Goal: Information Seeking & Learning: Learn about a topic

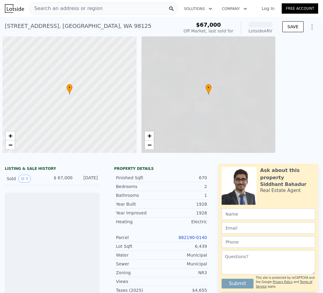
scroll to position [0, 2]
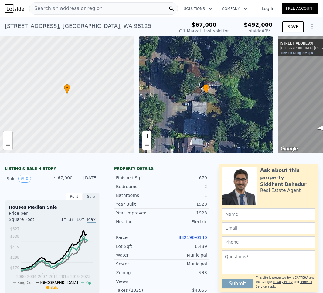
click at [190, 240] on link "882190-0140" at bounding box center [192, 237] width 29 height 5
click at [138, 11] on div "Search an address or region" at bounding box center [103, 8] width 149 height 12
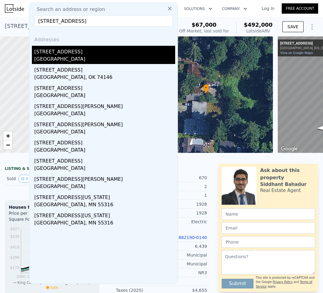
type input "12017 35th ave"
click at [70, 52] on div "[STREET_ADDRESS]" at bounding box center [104, 51] width 141 height 10
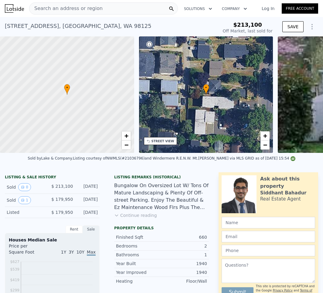
type input "-$ 192,116"
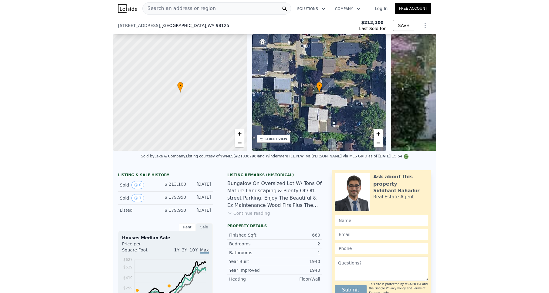
scroll to position [53, 0]
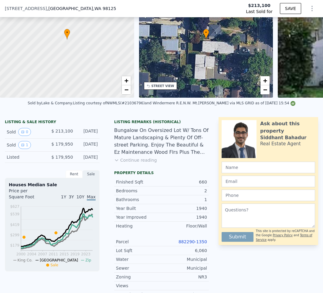
click at [185, 244] on link "882290-1350" at bounding box center [192, 241] width 29 height 5
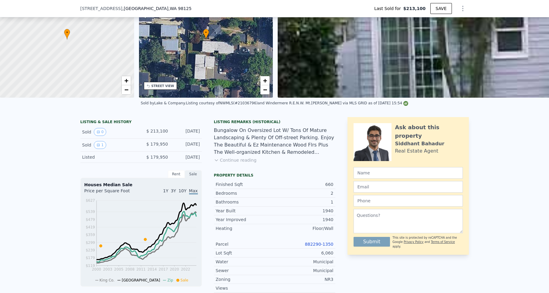
type input "$ 492,000"
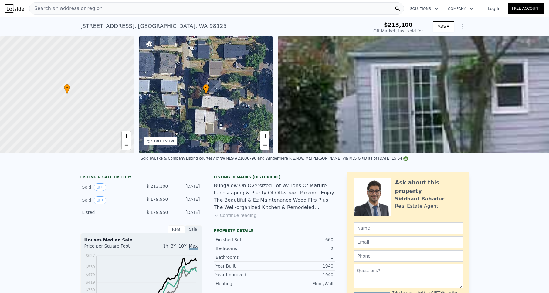
scroll to position [0, 0]
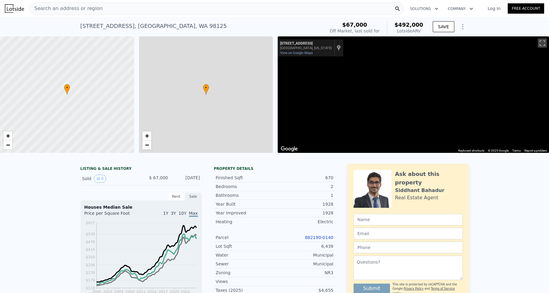
type input "$ 382,779"
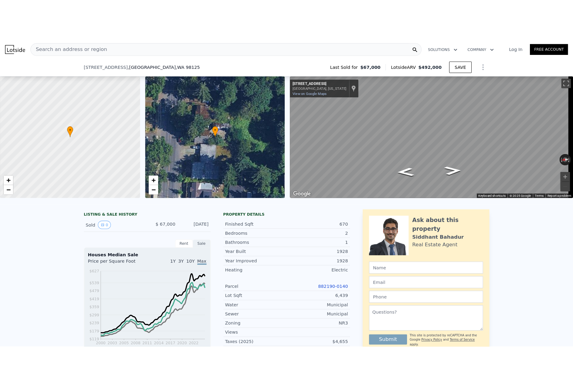
scroll to position [73, 0]
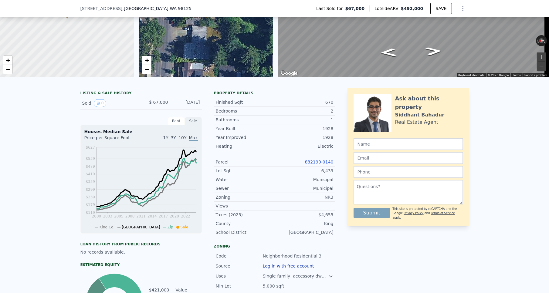
click at [309, 164] on link "882190-0140" at bounding box center [318, 162] width 29 height 5
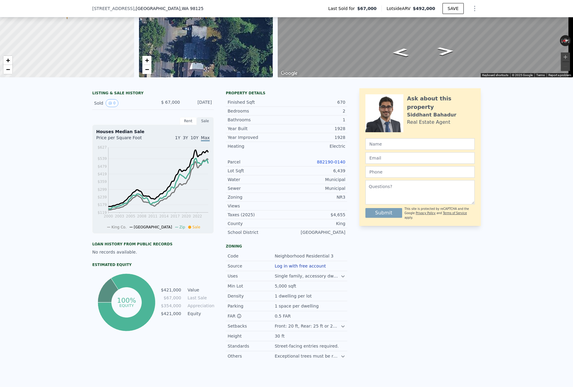
click at [180, 10] on span ", WA 98125" at bounding box center [191, 8] width 23 height 5
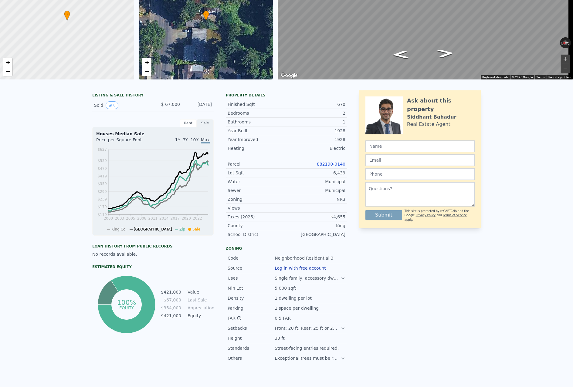
scroll to position [0, 0]
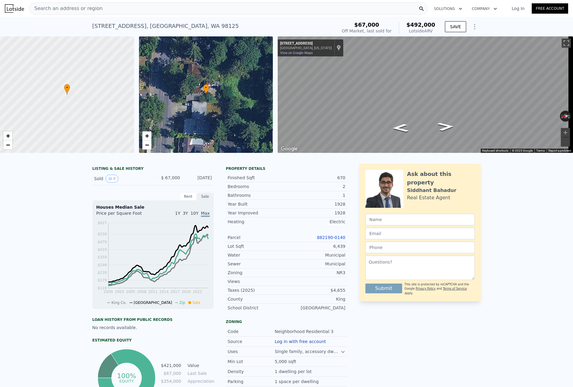
click at [109, 10] on div "Search an address or region" at bounding box center [228, 8] width 398 height 12
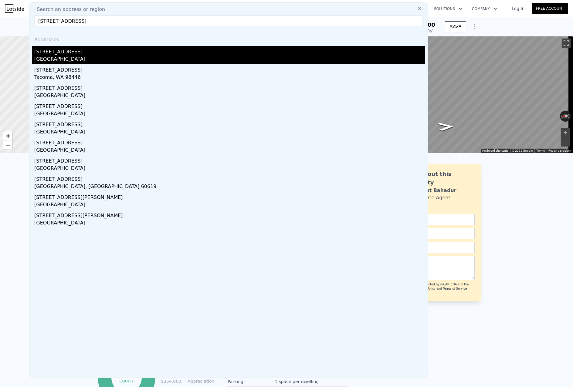
type input "8807 41st Ave S Seattlte WA"
click at [80, 54] on div "[STREET_ADDRESS]" at bounding box center [229, 51] width 391 height 10
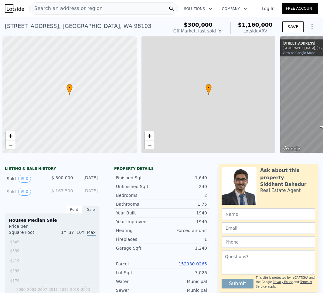
scroll to position [0, 2]
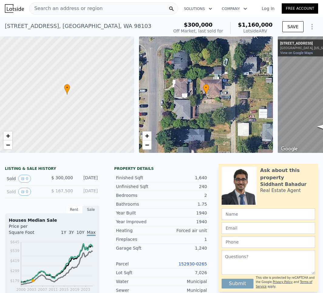
click at [194, 265] on div "Parcel 152930-0265" at bounding box center [161, 264] width 95 height 9
click at [194, 266] on link "152930-0265" at bounding box center [192, 263] width 29 height 5
click at [93, 7] on span "Search an address or region" at bounding box center [65, 8] width 73 height 7
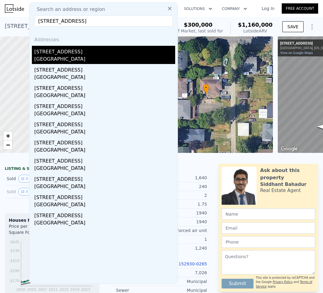
type input "[STREET_ADDRESS]"
click at [72, 55] on div "[STREET_ADDRESS]" at bounding box center [104, 51] width 141 height 10
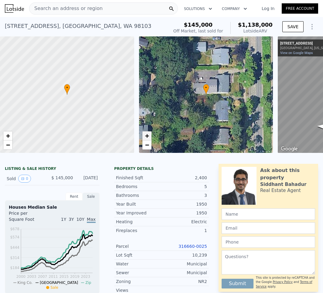
click at [148, 136] on span "+" at bounding box center [147, 136] width 4 height 8
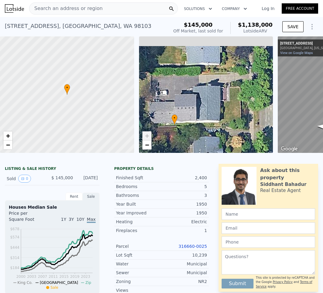
drag, startPoint x: 185, startPoint y: 99, endPoint x: 153, endPoint y: 129, distance: 43.8
click at [153, 129] on div "• + −" at bounding box center [206, 94] width 134 height 116
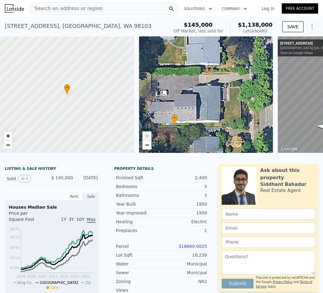
click at [152, 145] on div "• + −" at bounding box center [206, 94] width 134 height 116
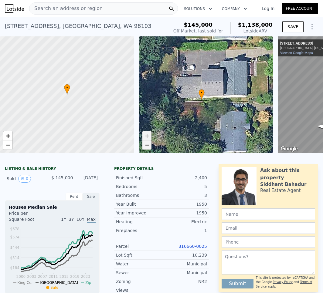
click at [151, 145] on link "−" at bounding box center [146, 144] width 9 height 9
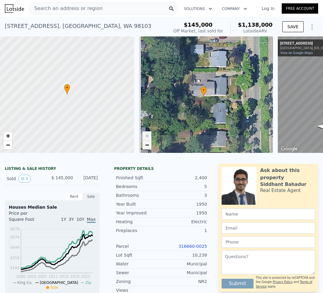
click at [151, 145] on link "−" at bounding box center [146, 144] width 9 height 9
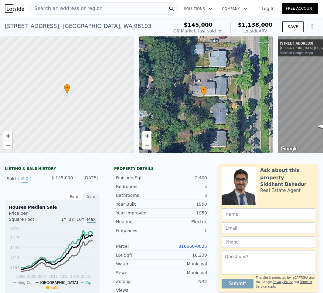
click at [185, 249] on link "316660-0025" at bounding box center [192, 246] width 29 height 5
click at [100, 7] on div "Search an address or region" at bounding box center [103, 8] width 149 height 12
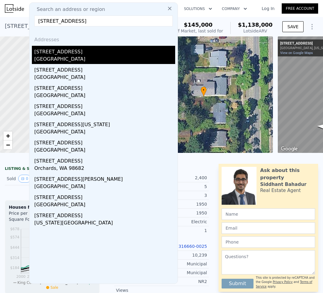
type input "[STREET_ADDRESS]"
click at [81, 53] on div "[STREET_ADDRESS]" at bounding box center [104, 51] width 141 height 10
